Goal: Task Accomplishment & Management: Manage account settings

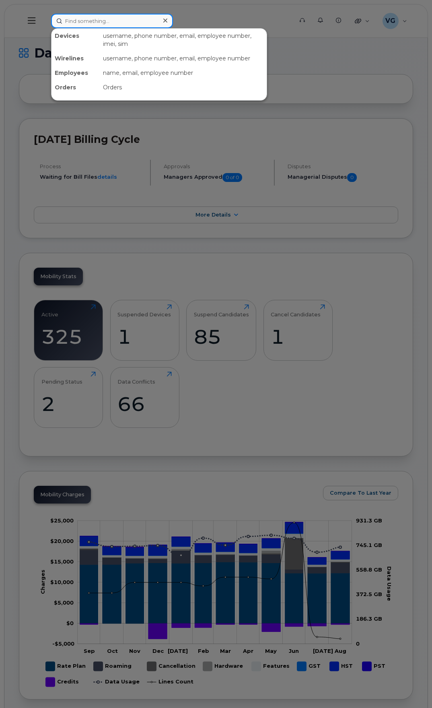
click at [123, 24] on input at bounding box center [112, 21] width 122 height 14
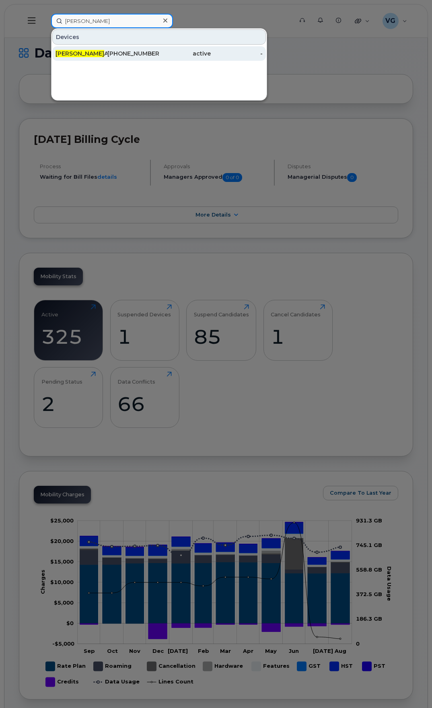
type input "[PERSON_NAME]"
click at [81, 53] on div "[PERSON_NAME]" at bounding box center [82, 53] width 52 height 8
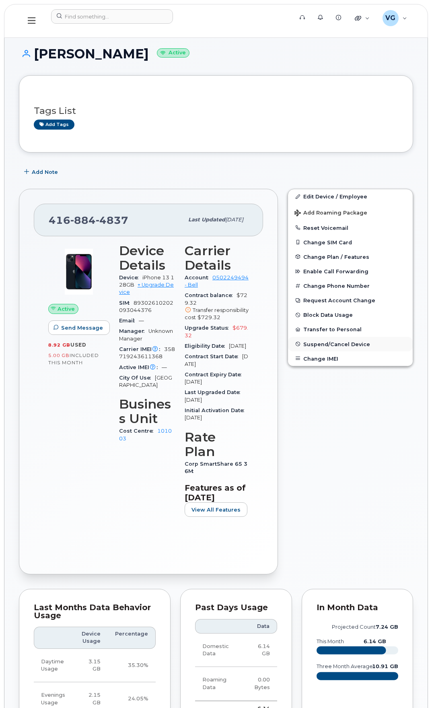
click at [313, 343] on span "Suspend/Cancel Device" at bounding box center [336, 344] width 67 height 6
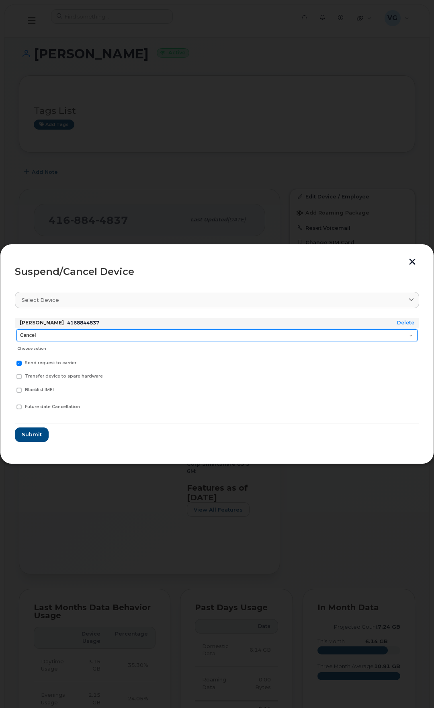
click at [86, 335] on select "Cancel Suspend - Extend Suspension Suspend - Reduced Rate Suspend - Full Rate S…" at bounding box center [216, 335] width 401 height 12
select select "[object Object]"
click at [16, 329] on select "Cancel Suspend - Extend Suspension Suspend - Reduced Rate Suspend - Full Rate S…" at bounding box center [216, 335] width 401 height 12
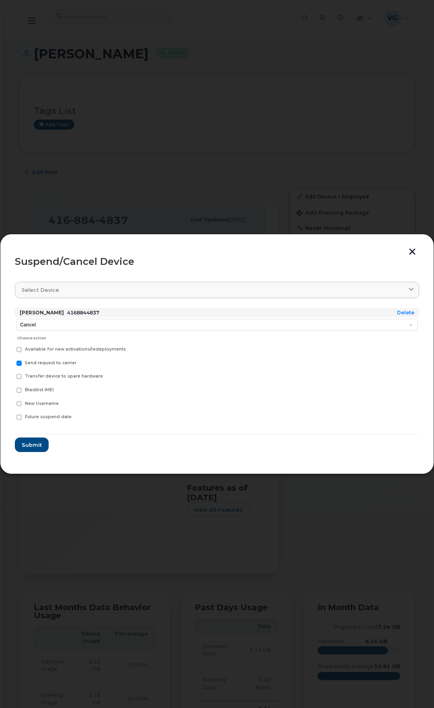
click at [31, 391] on span "Blacklist IMEI" at bounding box center [39, 389] width 29 height 5
click at [11, 391] on input "Blacklist IMEI" at bounding box center [9, 389] width 4 height 4
checkbox input "true"
click at [31, 446] on span "Submit" at bounding box center [31, 445] width 20 height 8
